Goal: Transaction & Acquisition: Subscribe to service/newsletter

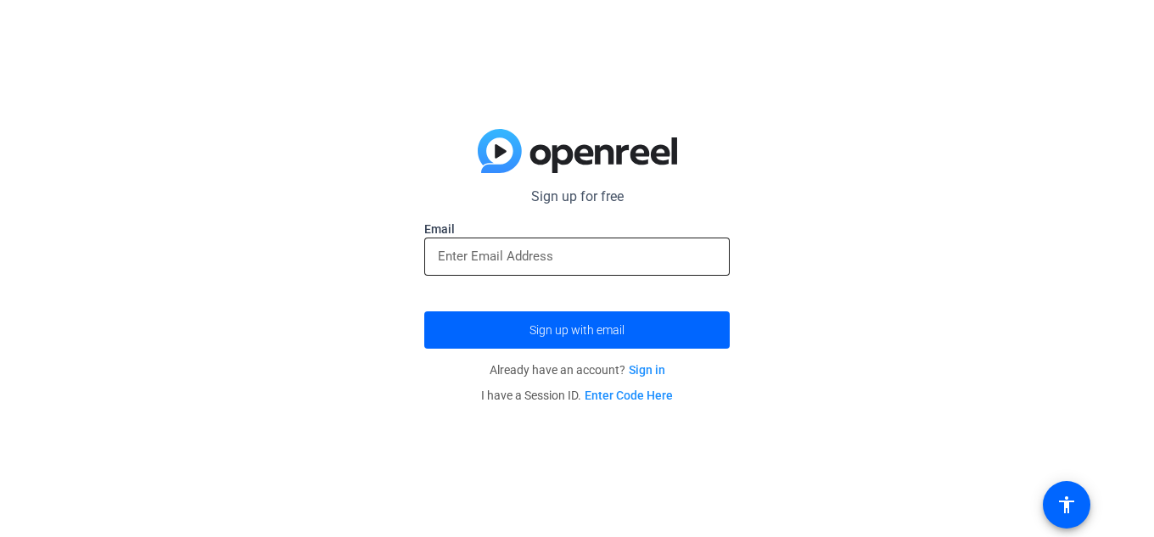
drag, startPoint x: 628, startPoint y: 259, endPoint x: 619, endPoint y: 245, distance: 16.5
click at [626, 254] on input "email" at bounding box center [577, 256] width 278 height 20
click at [656, 368] on link "Sign in" at bounding box center [646, 370] width 36 height 14
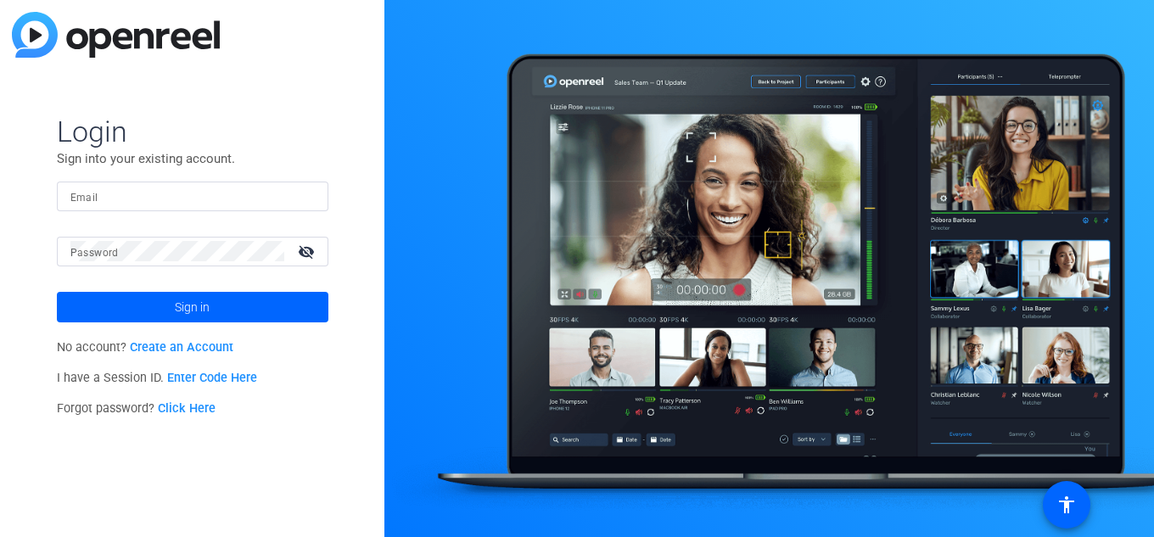
click at [113, 197] on input "Email" at bounding box center [192, 196] width 244 height 20
type input "[EMAIL_ADDRESS][DOMAIN_NAME]"
click at [304, 251] on mat-icon "visibility_off" at bounding box center [308, 251] width 41 height 25
click at [298, 247] on mat-icon "visibility" at bounding box center [308, 251] width 41 height 25
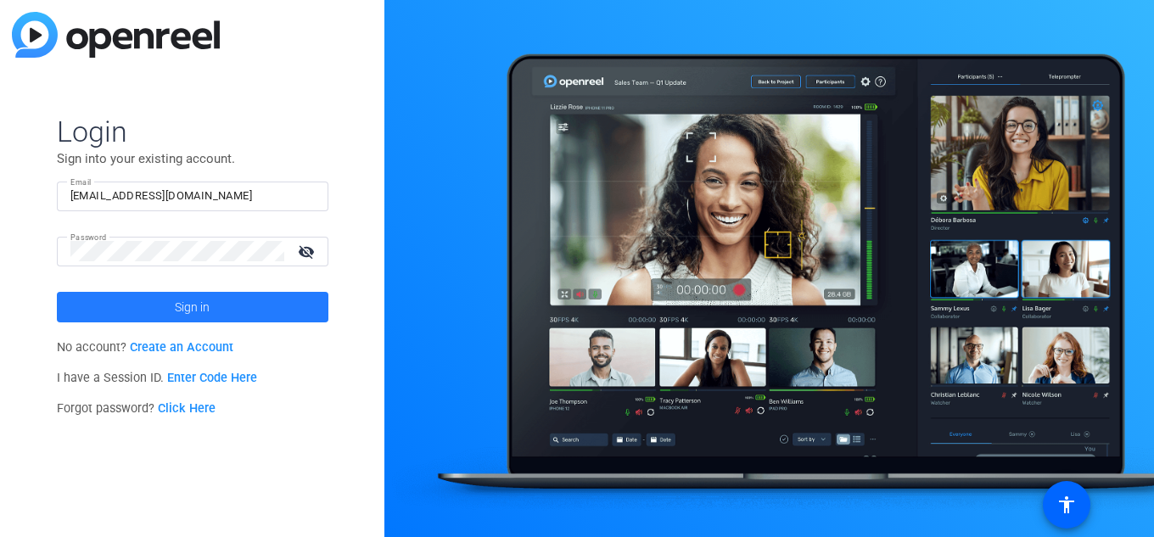
click at [195, 298] on span "Sign in" at bounding box center [192, 307] width 35 height 42
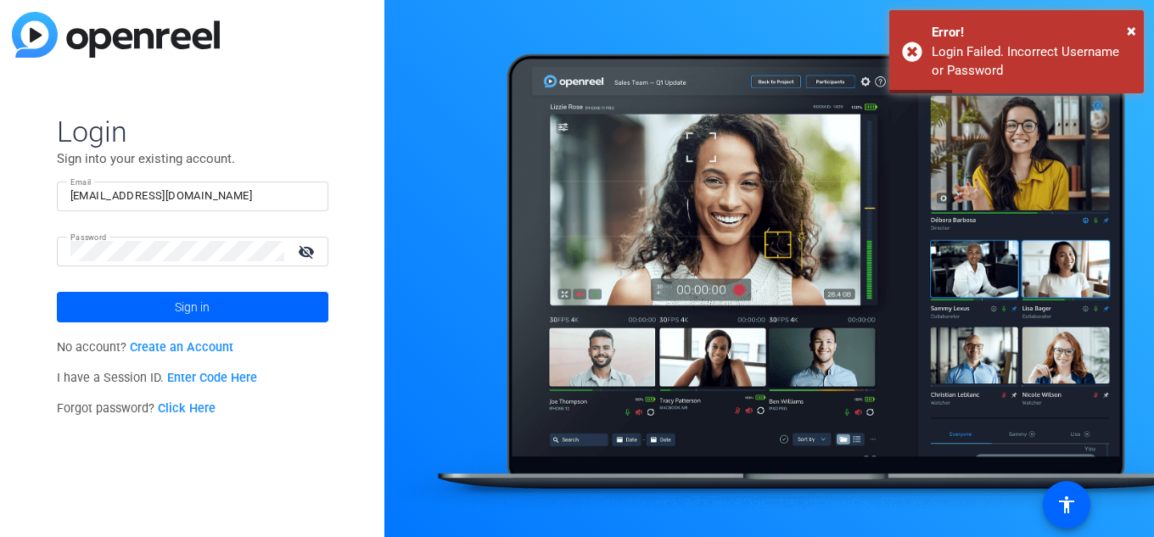
click at [199, 348] on link "Create an Account" at bounding box center [181, 347] width 103 height 14
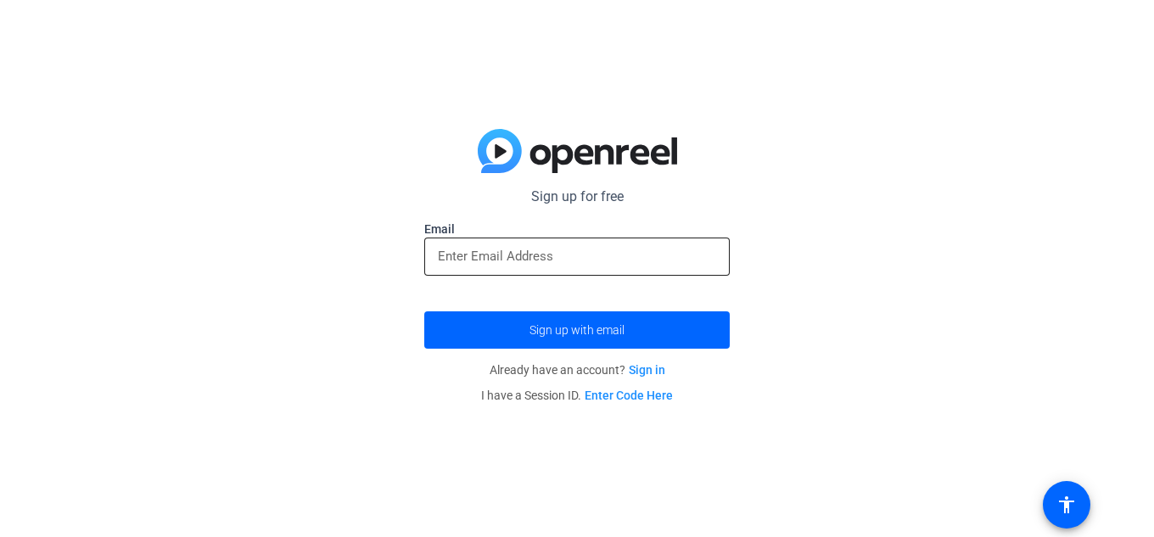
click at [516, 271] on div at bounding box center [577, 256] width 278 height 38
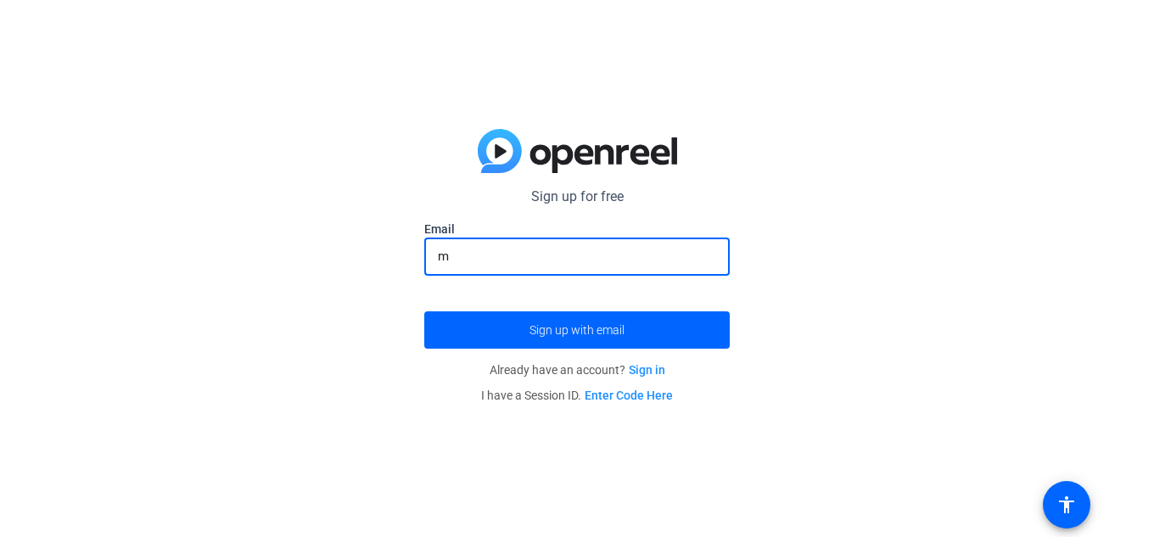
type input "[EMAIL_ADDRESS][DOMAIN_NAME]"
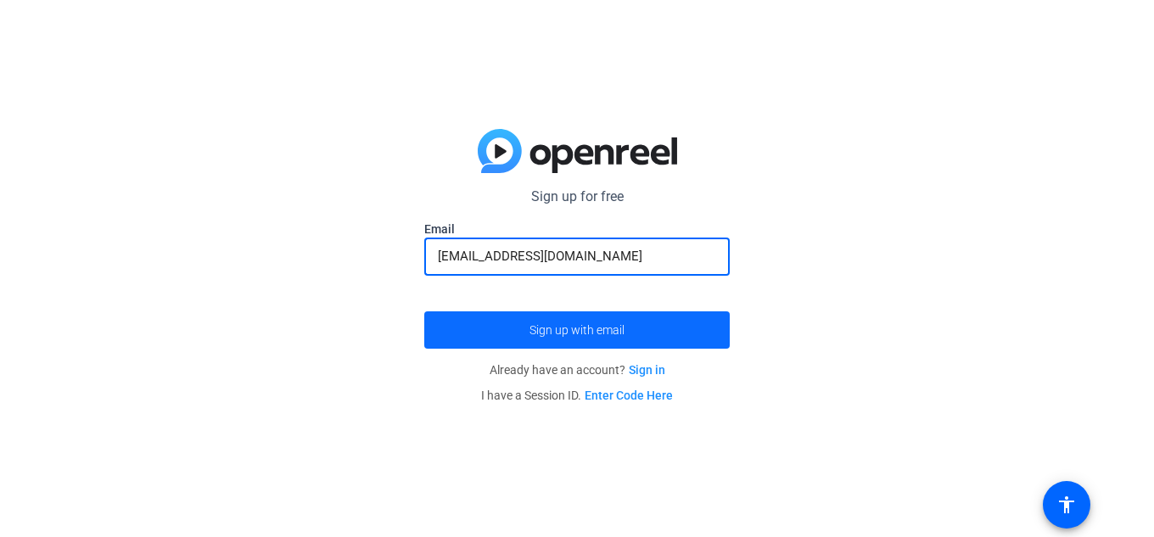
click at [516, 322] on span "submit" at bounding box center [576, 330] width 305 height 41
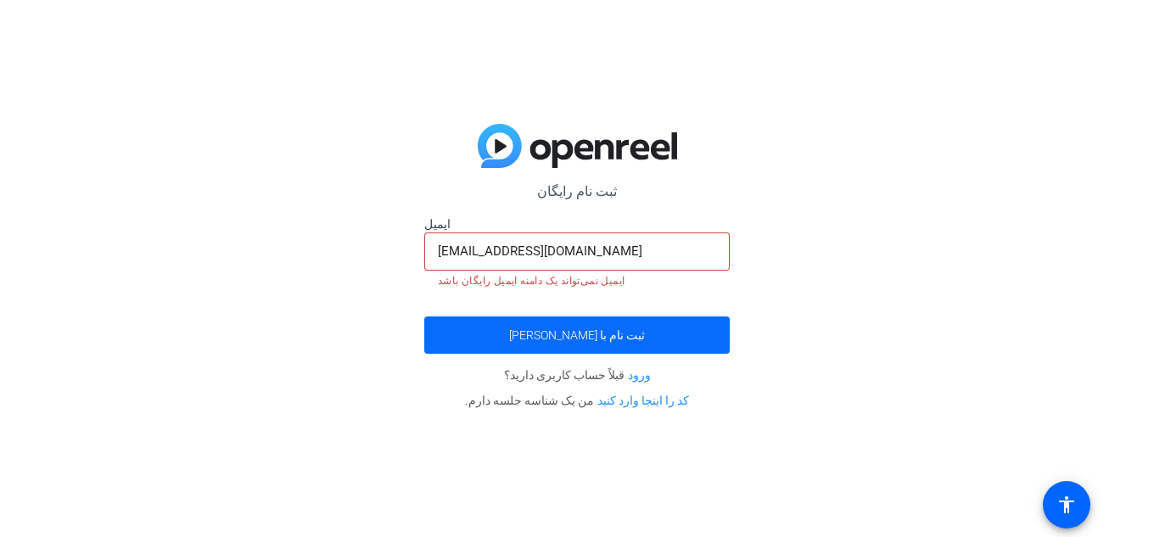
click at [548, 334] on font "ثبت نام با [PERSON_NAME]" at bounding box center [577, 335] width 136 height 14
